Goal: Navigation & Orientation: Find specific page/section

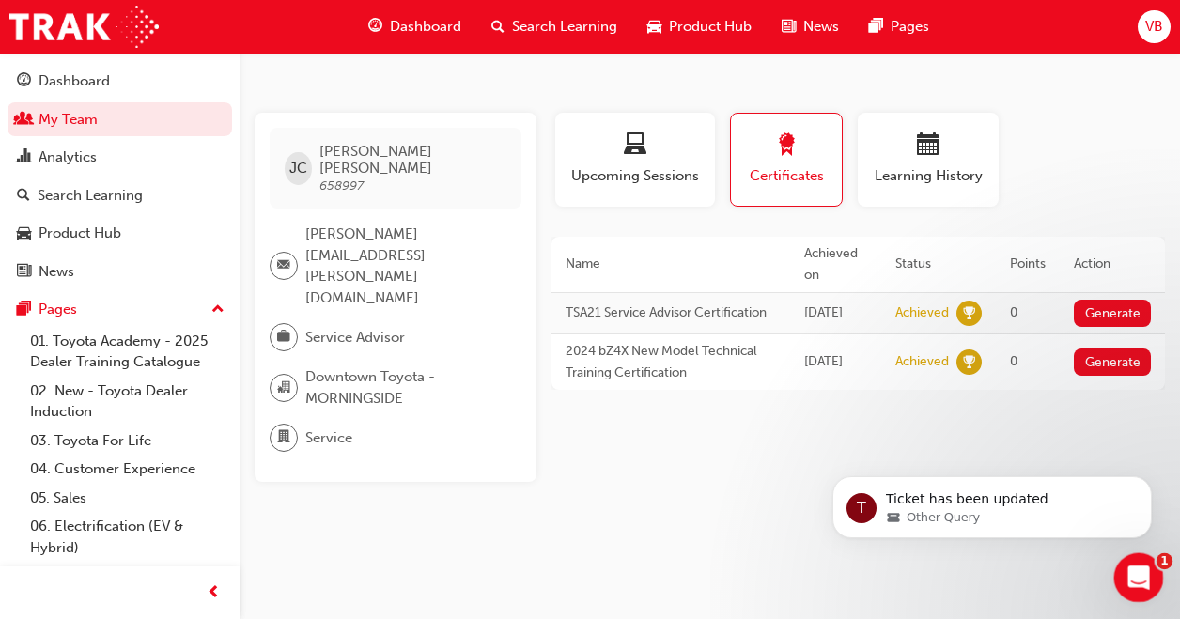
click at [1140, 594] on div "Open Intercom Messenger" at bounding box center [1136, 575] width 62 height 62
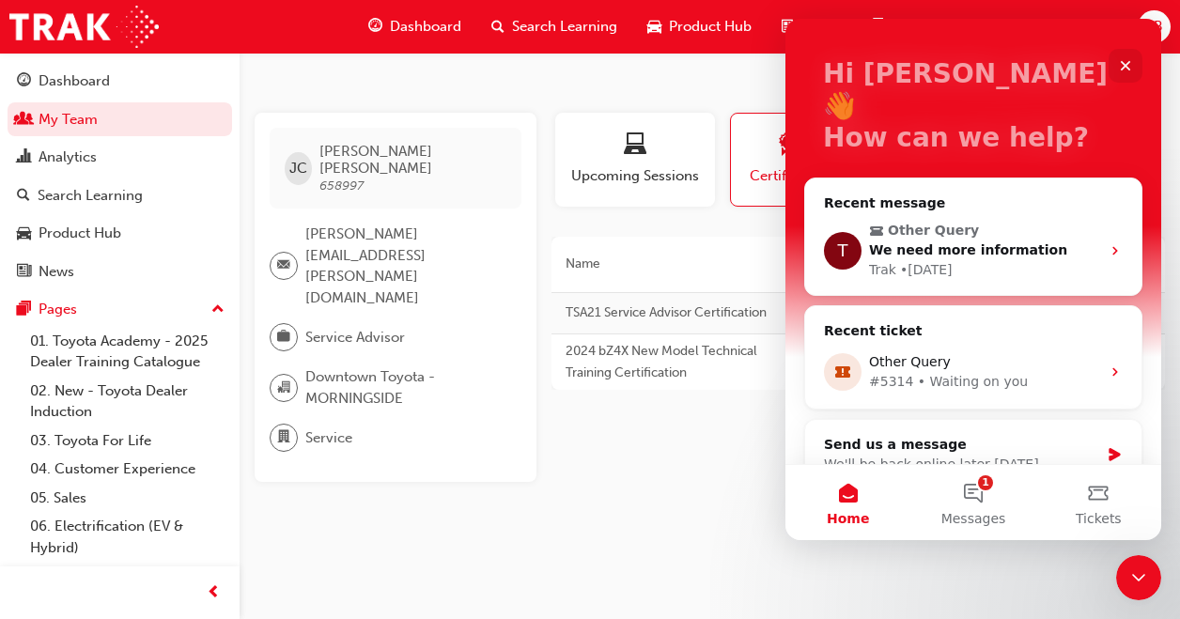
scroll to position [95, 0]
click at [980, 497] on button "1 Messages" at bounding box center [972, 502] width 125 height 75
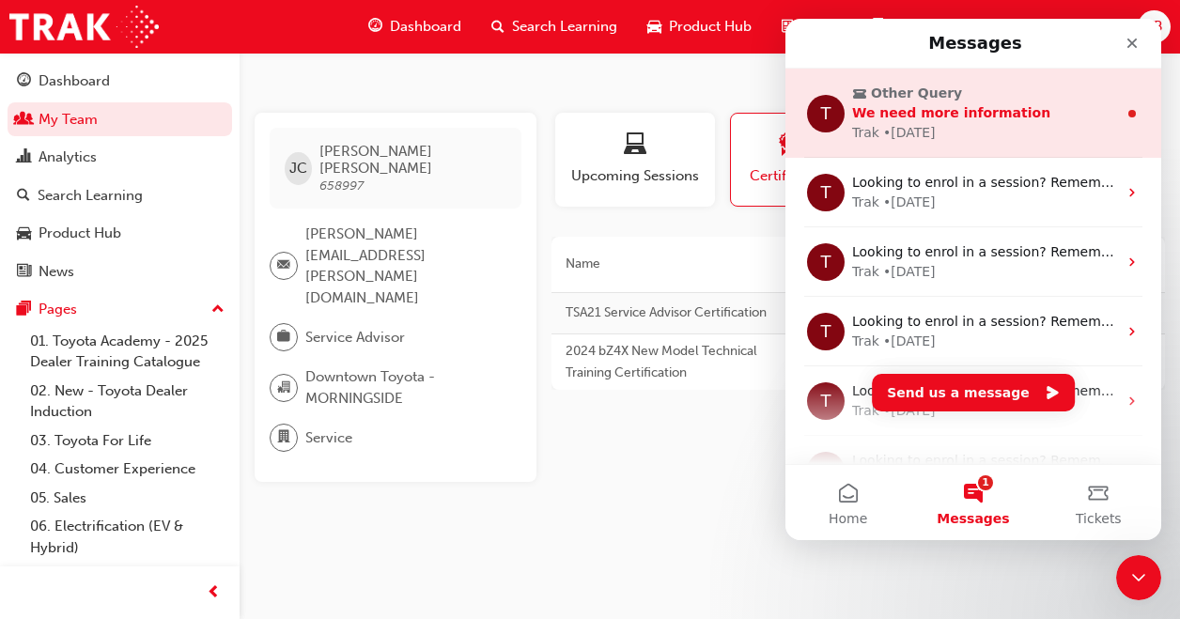
click at [1008, 146] on div "T Other Query We need more information Trak • [DATE]" at bounding box center [973, 113] width 376 height 89
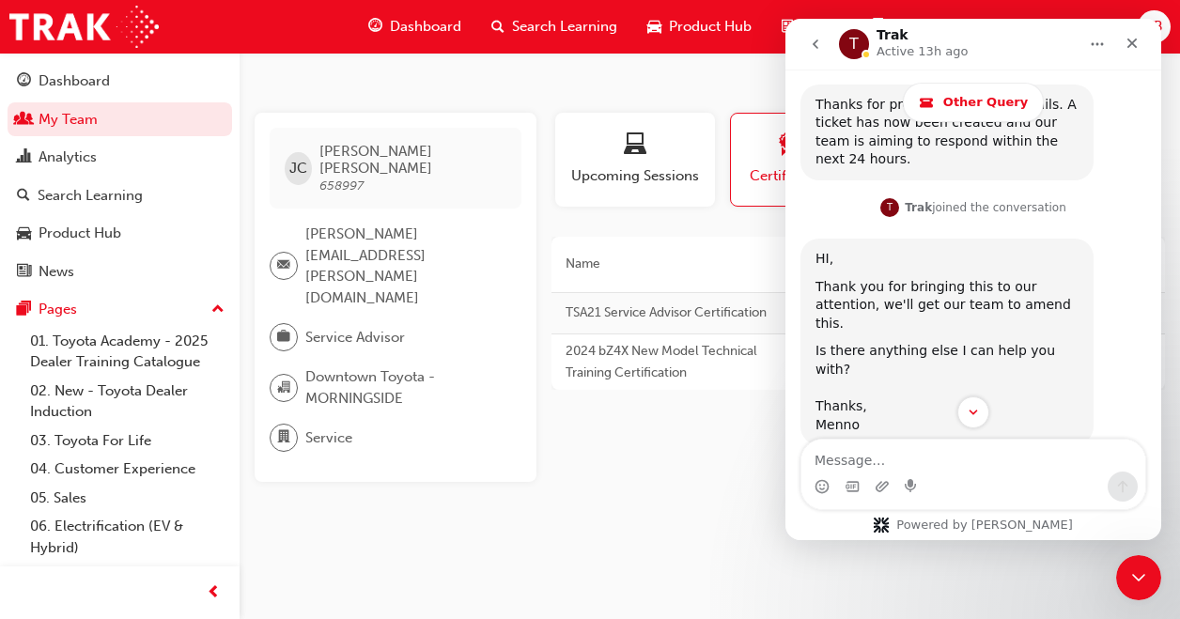
scroll to position [733, 0]
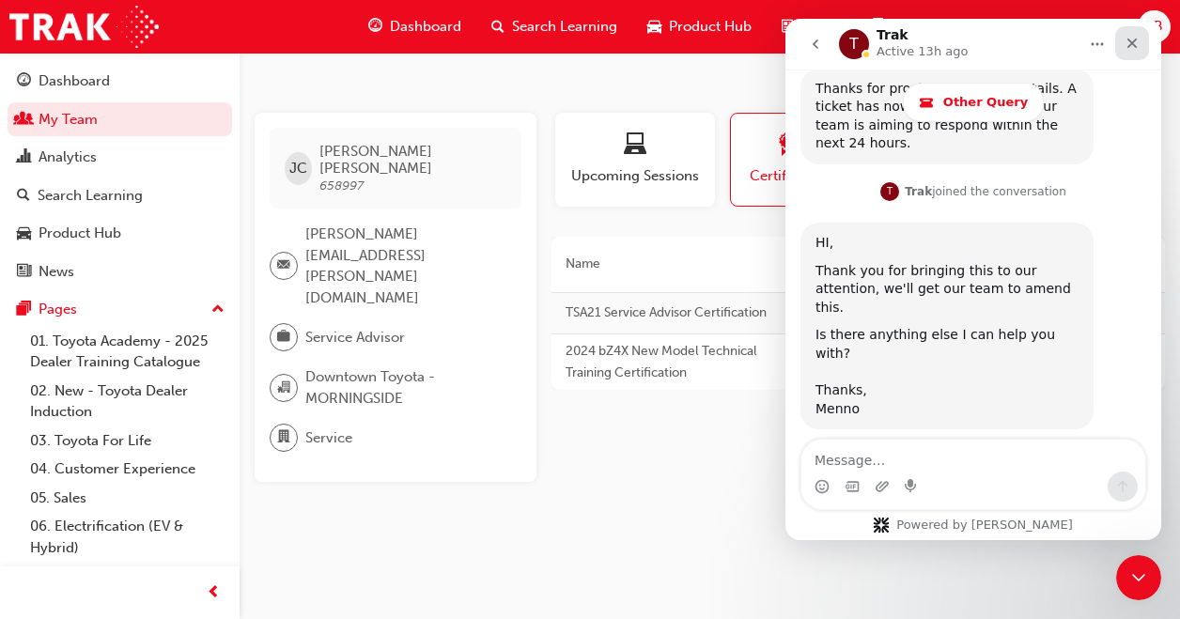
click at [1133, 47] on icon "Close" at bounding box center [1131, 43] width 15 height 15
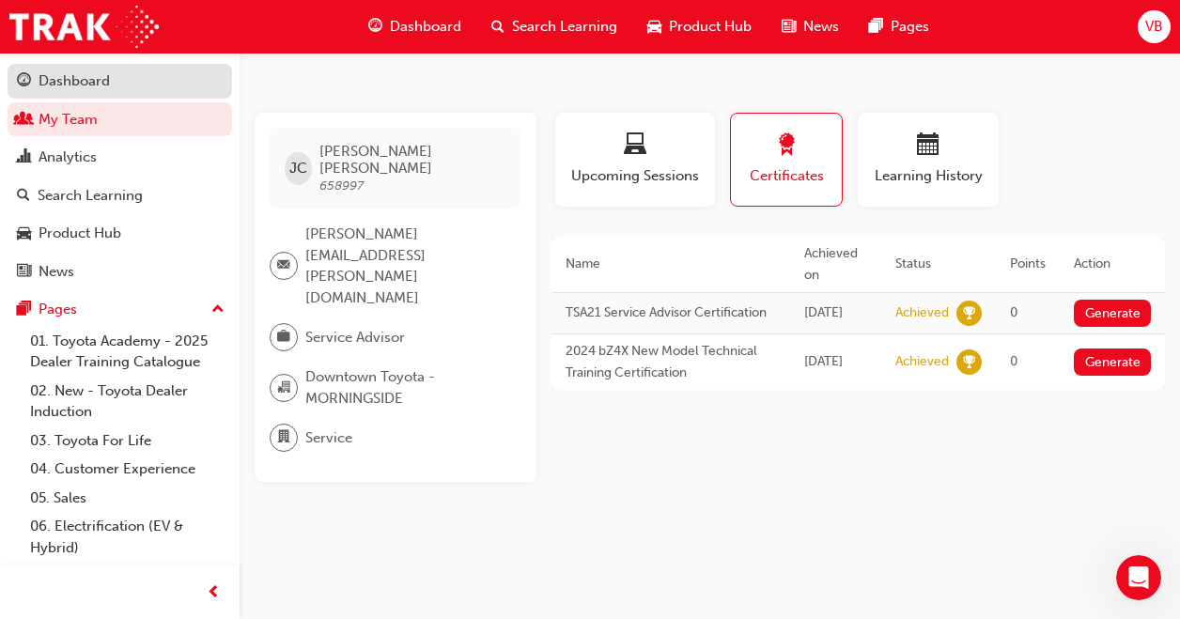
click at [68, 77] on div "Dashboard" at bounding box center [74, 81] width 71 height 22
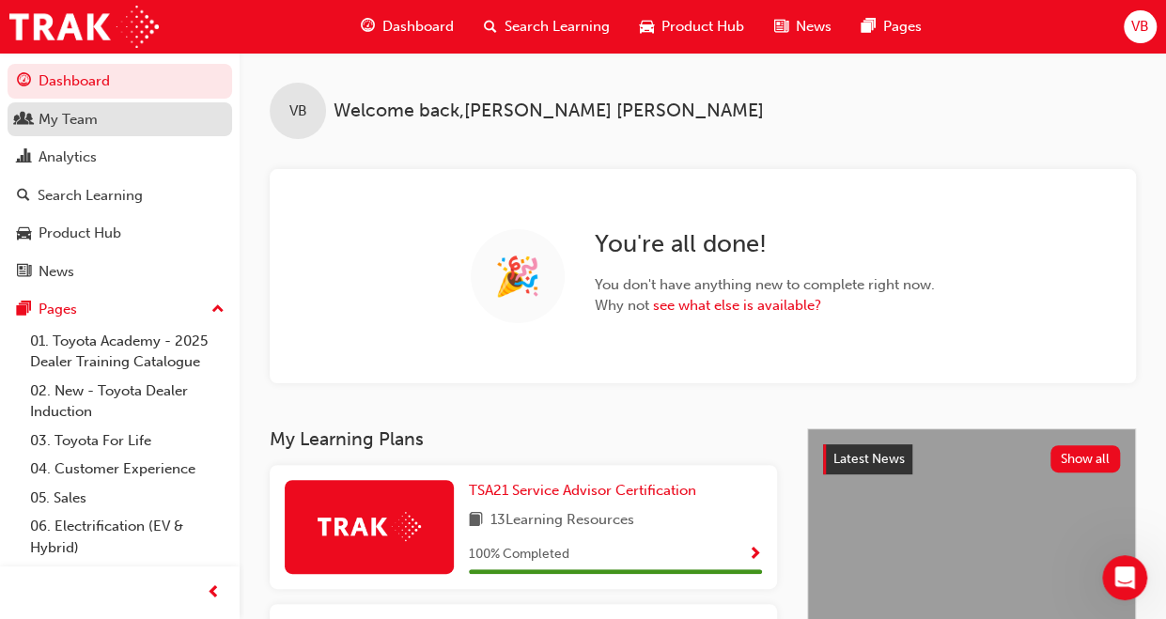
click at [49, 115] on div "My Team" at bounding box center [68, 120] width 59 height 22
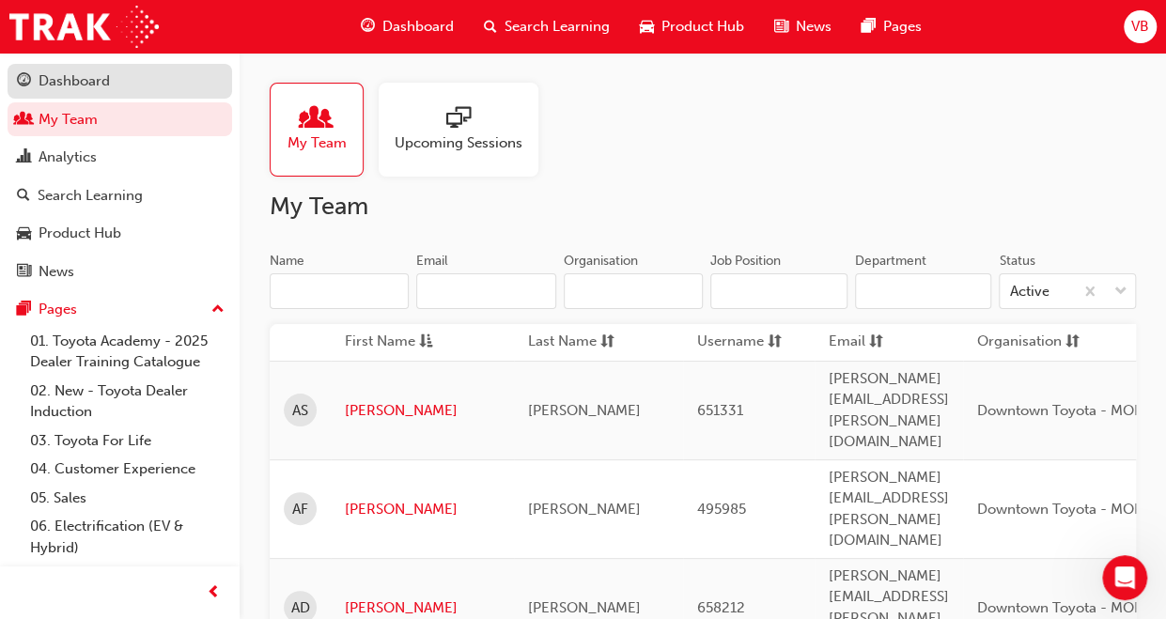
click at [73, 83] on div "Dashboard" at bounding box center [74, 81] width 71 height 22
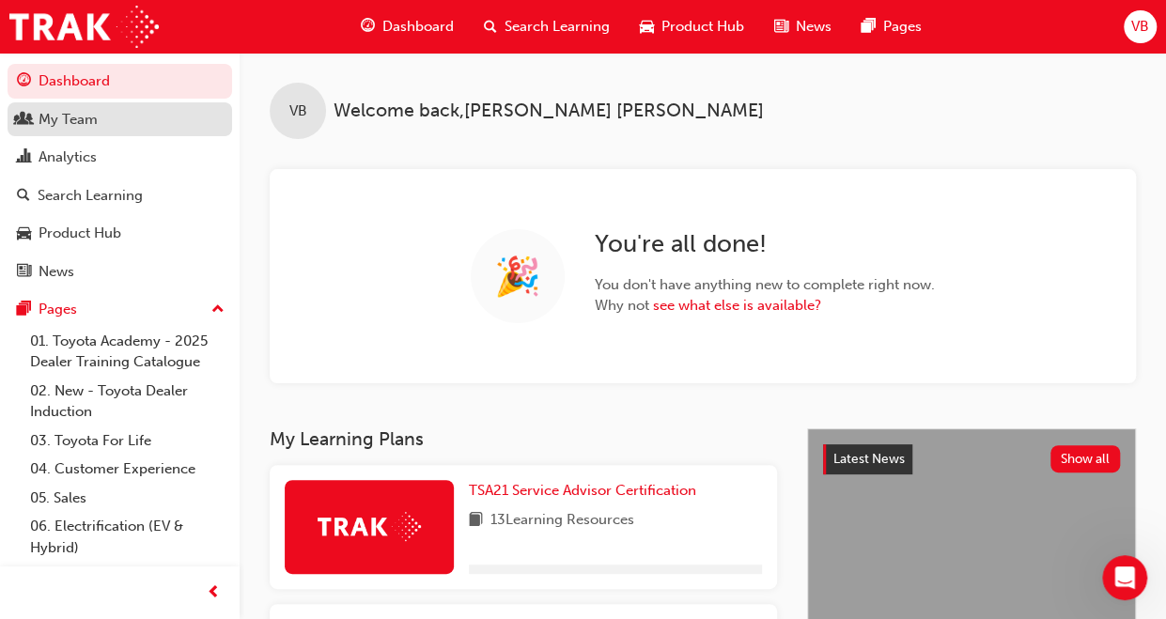
click at [53, 116] on div "My Team" at bounding box center [68, 120] width 59 height 22
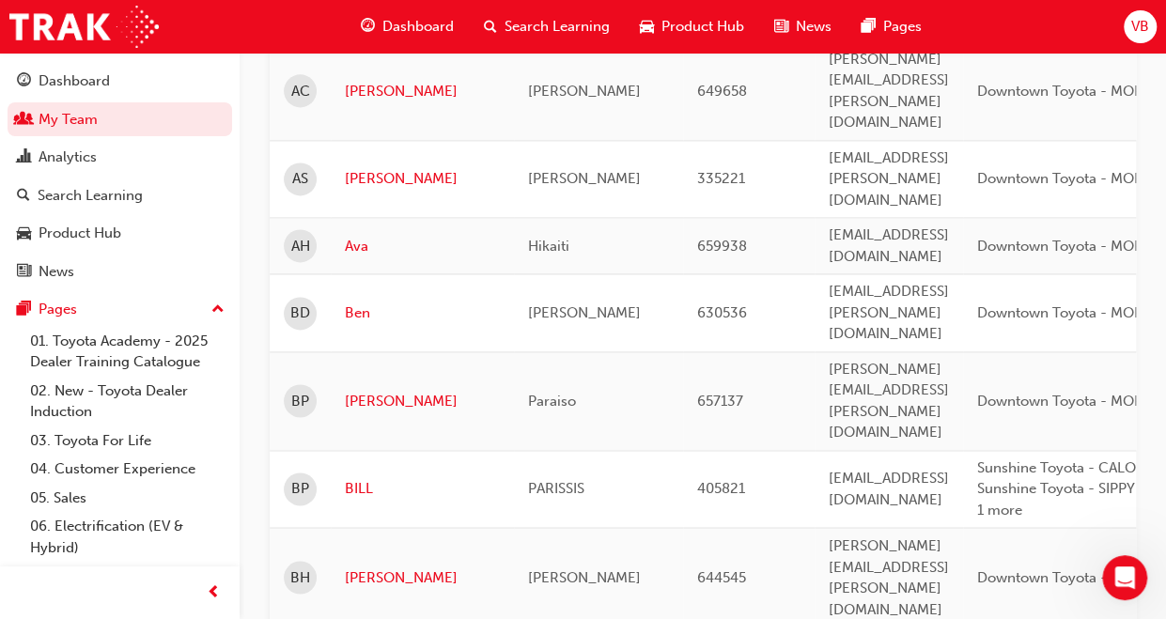
scroll to position [1315, 0]
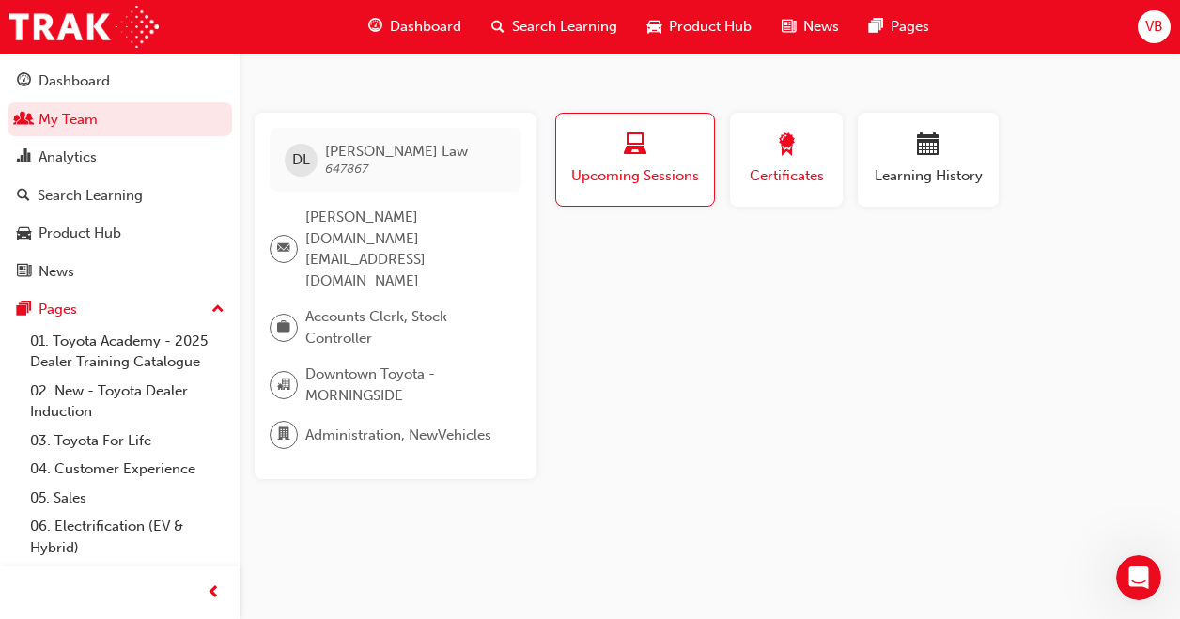
click at [757, 155] on div "button" at bounding box center [786, 147] width 85 height 29
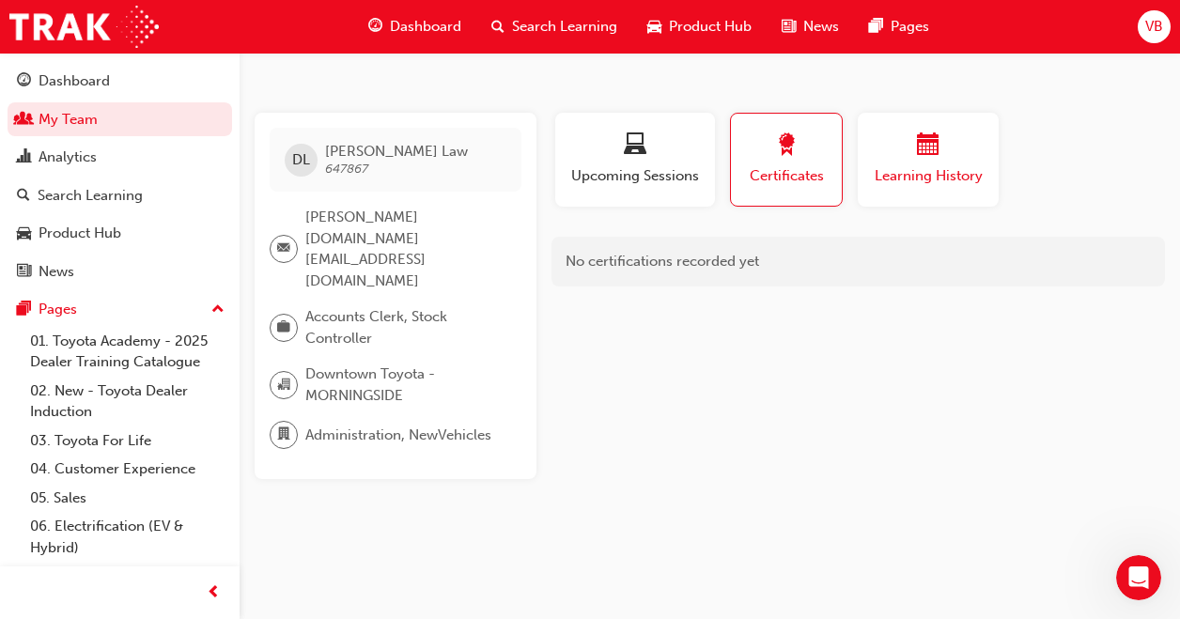
click at [902, 157] on div "button" at bounding box center [928, 147] width 113 height 29
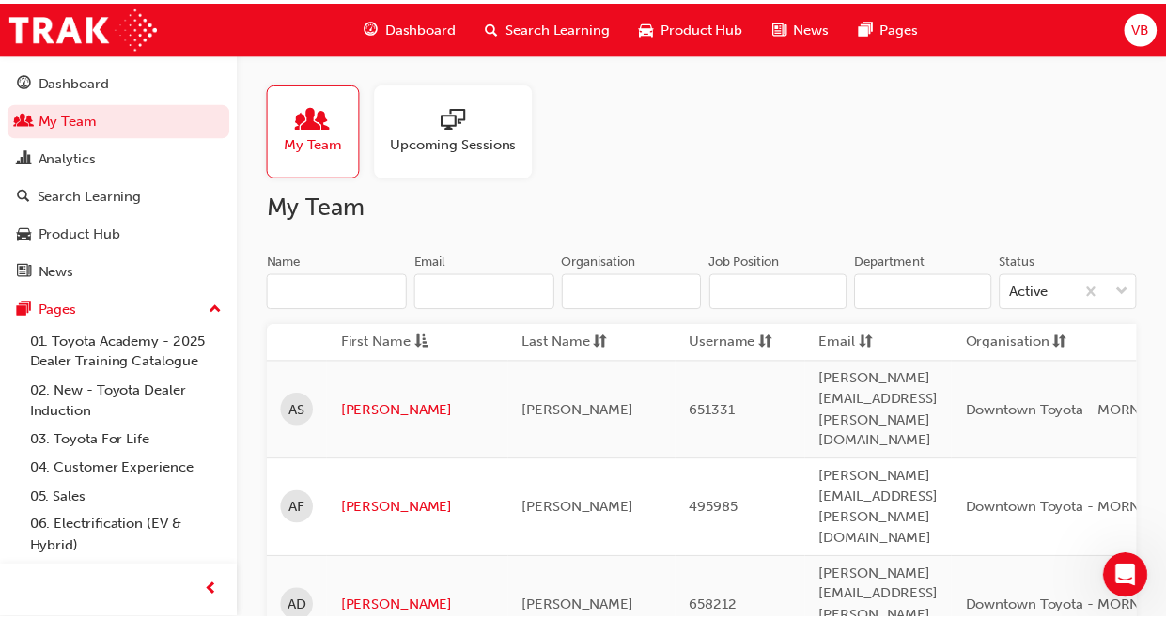
scroll to position [1315, 0]
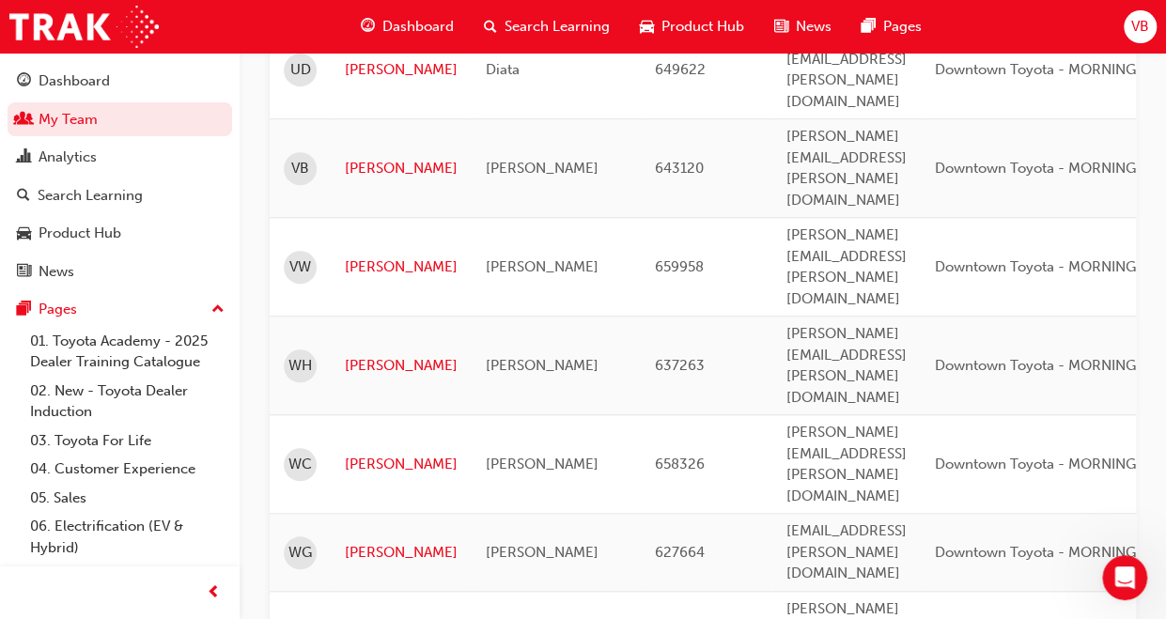
scroll to position [601, 0]
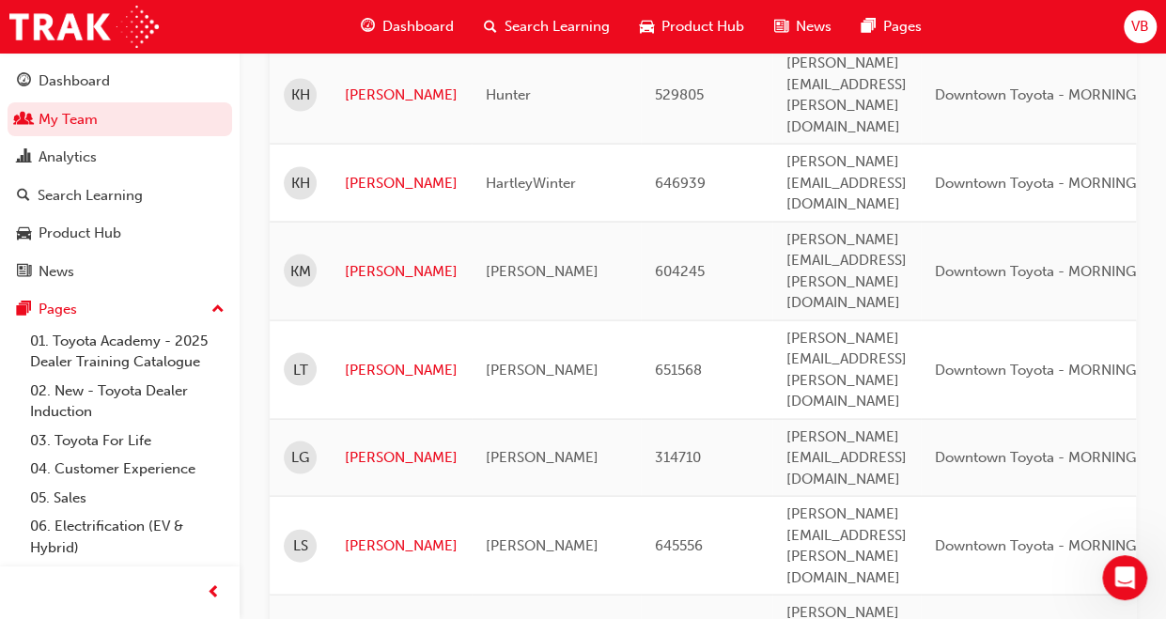
scroll to position [1728, 0]
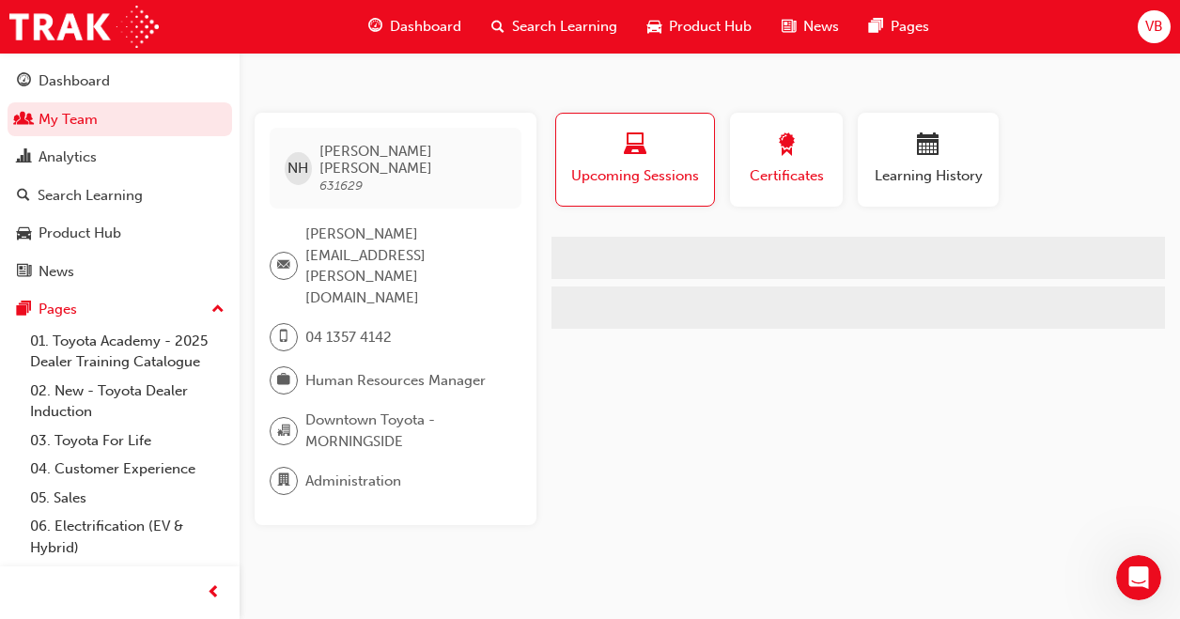
click at [780, 165] on span "Certificates" at bounding box center [786, 176] width 85 height 22
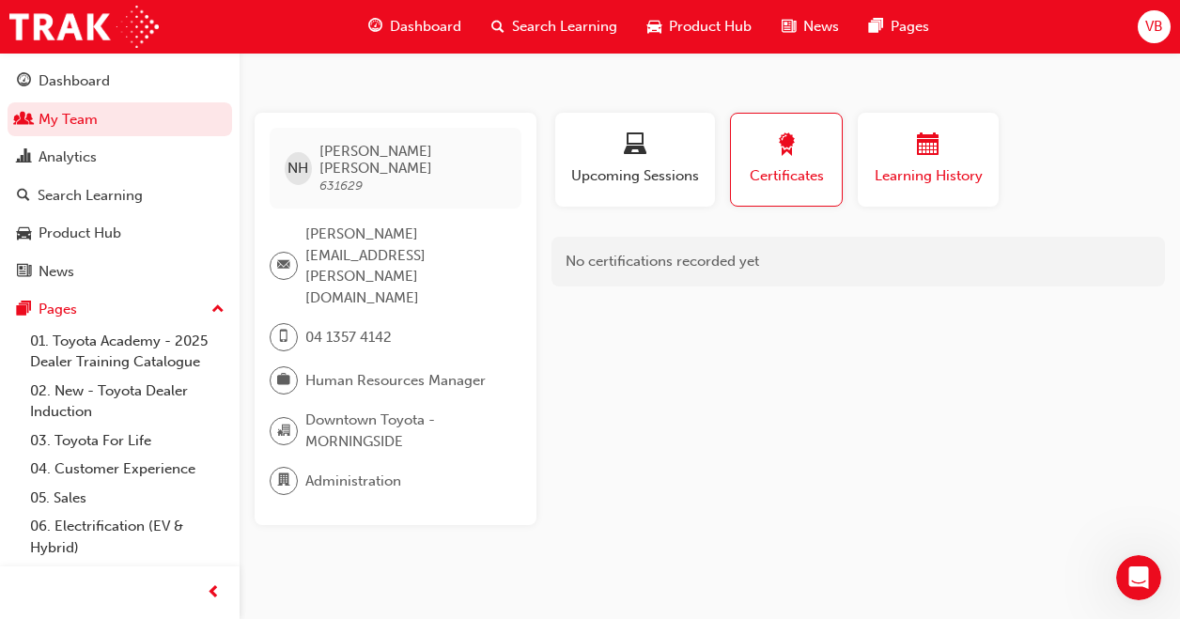
click at [926, 169] on span "Learning History" at bounding box center [928, 176] width 113 height 22
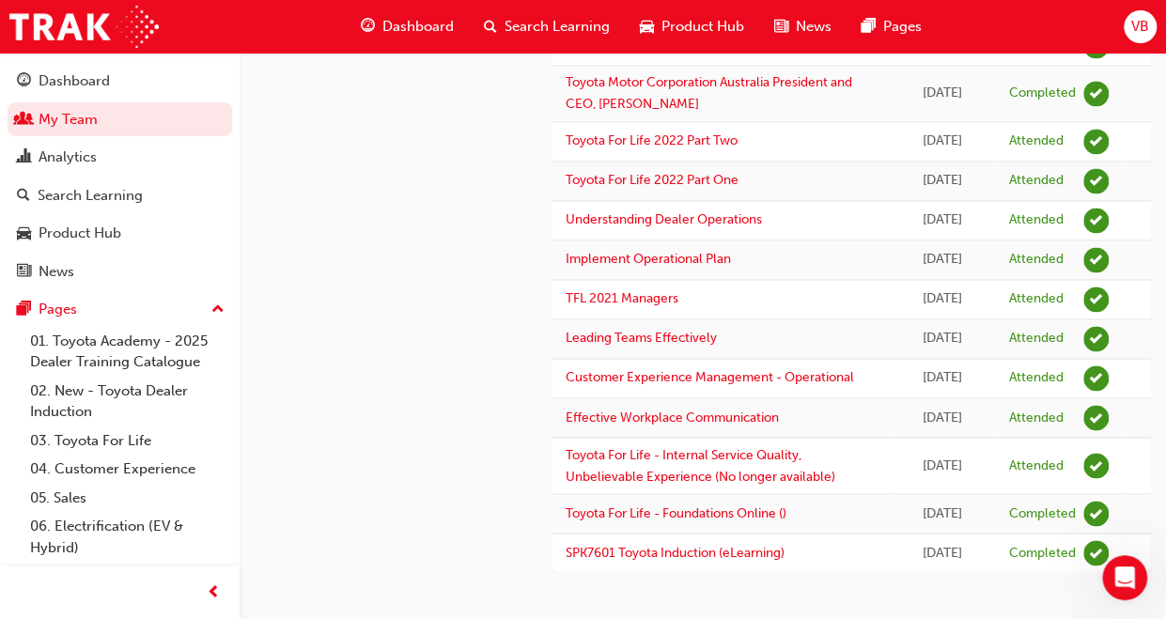
scroll to position [1597, 0]
click at [105, 74] on div "Dashboard" at bounding box center [74, 81] width 71 height 22
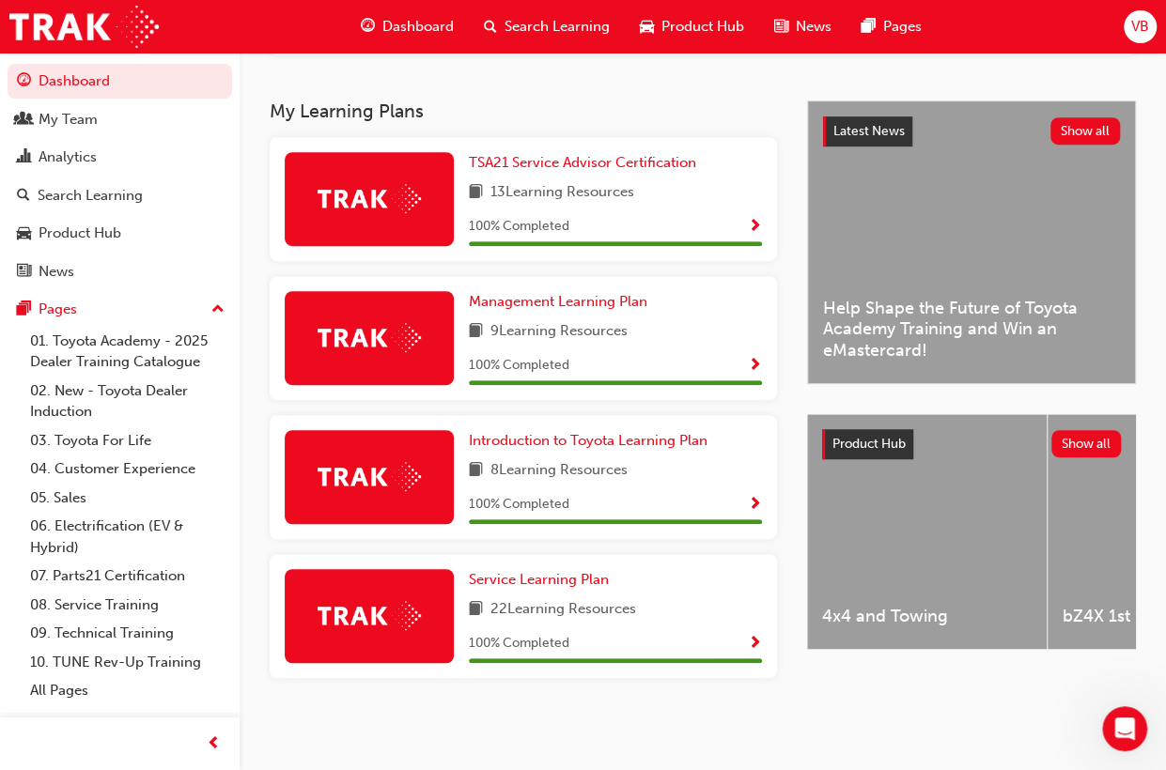
scroll to position [594, 0]
